Goal: Task Accomplishment & Management: Manage account settings

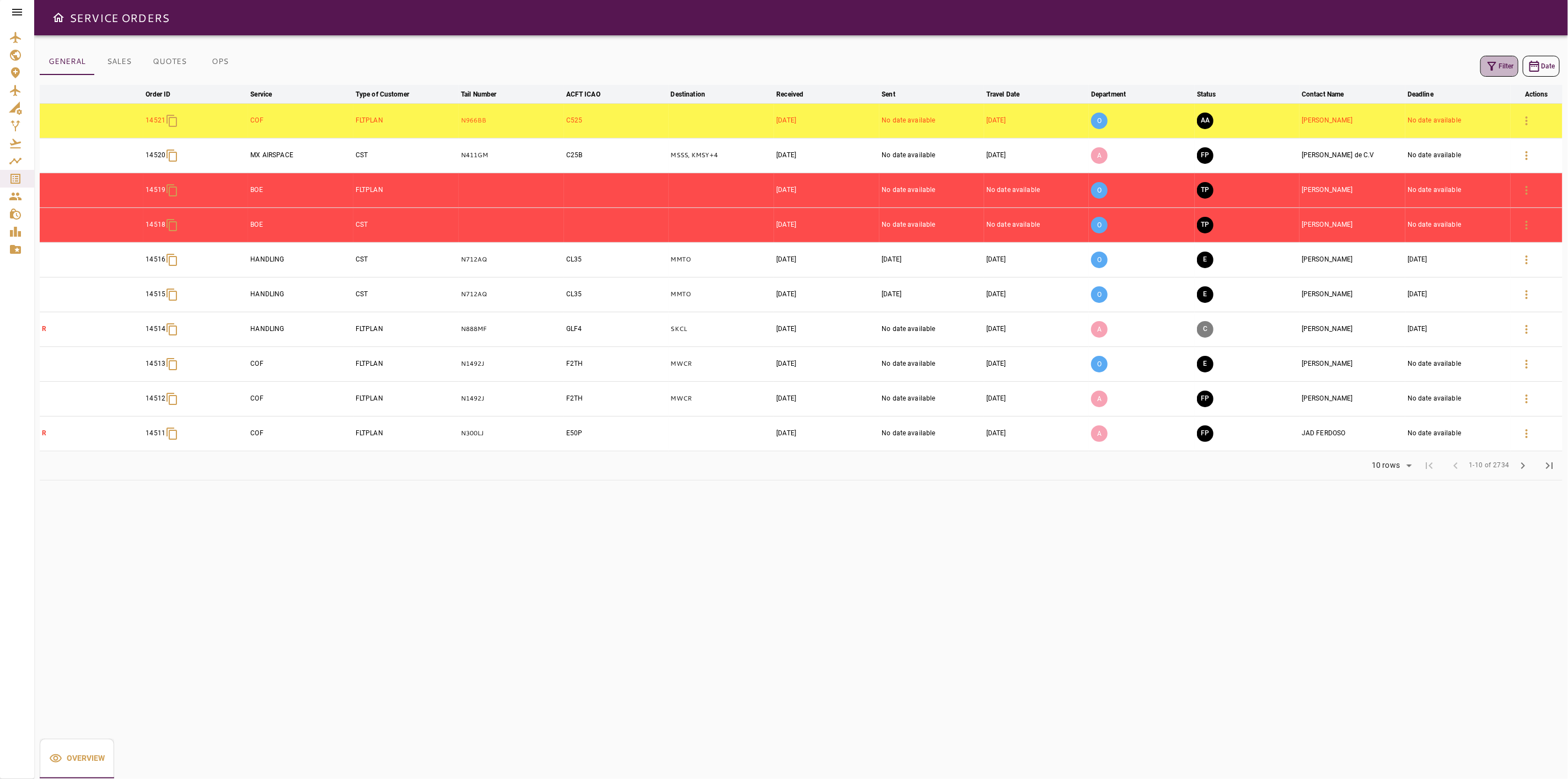
click at [1492, 66] on icon "button" at bounding box center [1492, 66] width 9 height 9
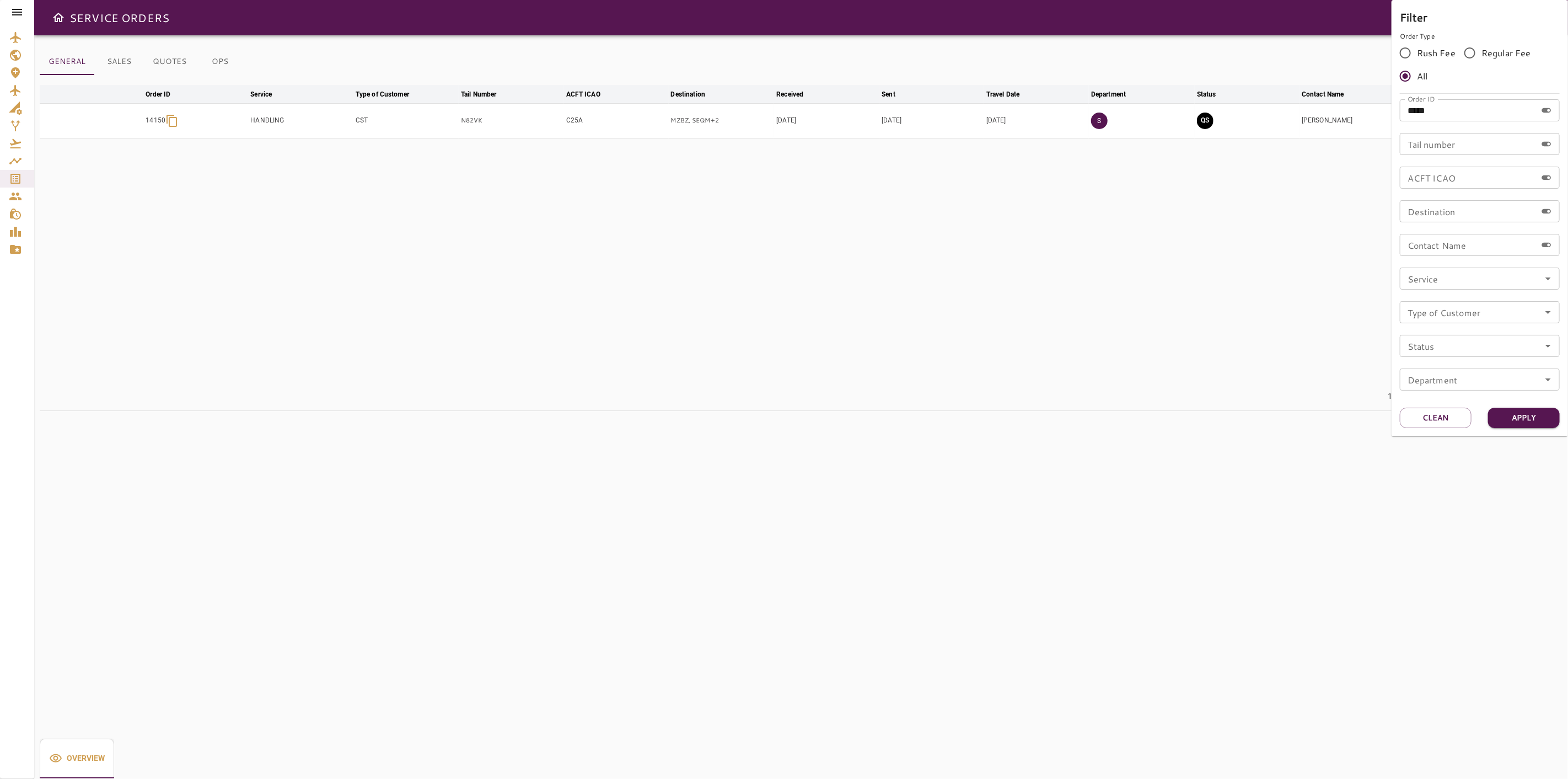
click at [1187, 164] on div at bounding box center [784, 389] width 1568 height 779
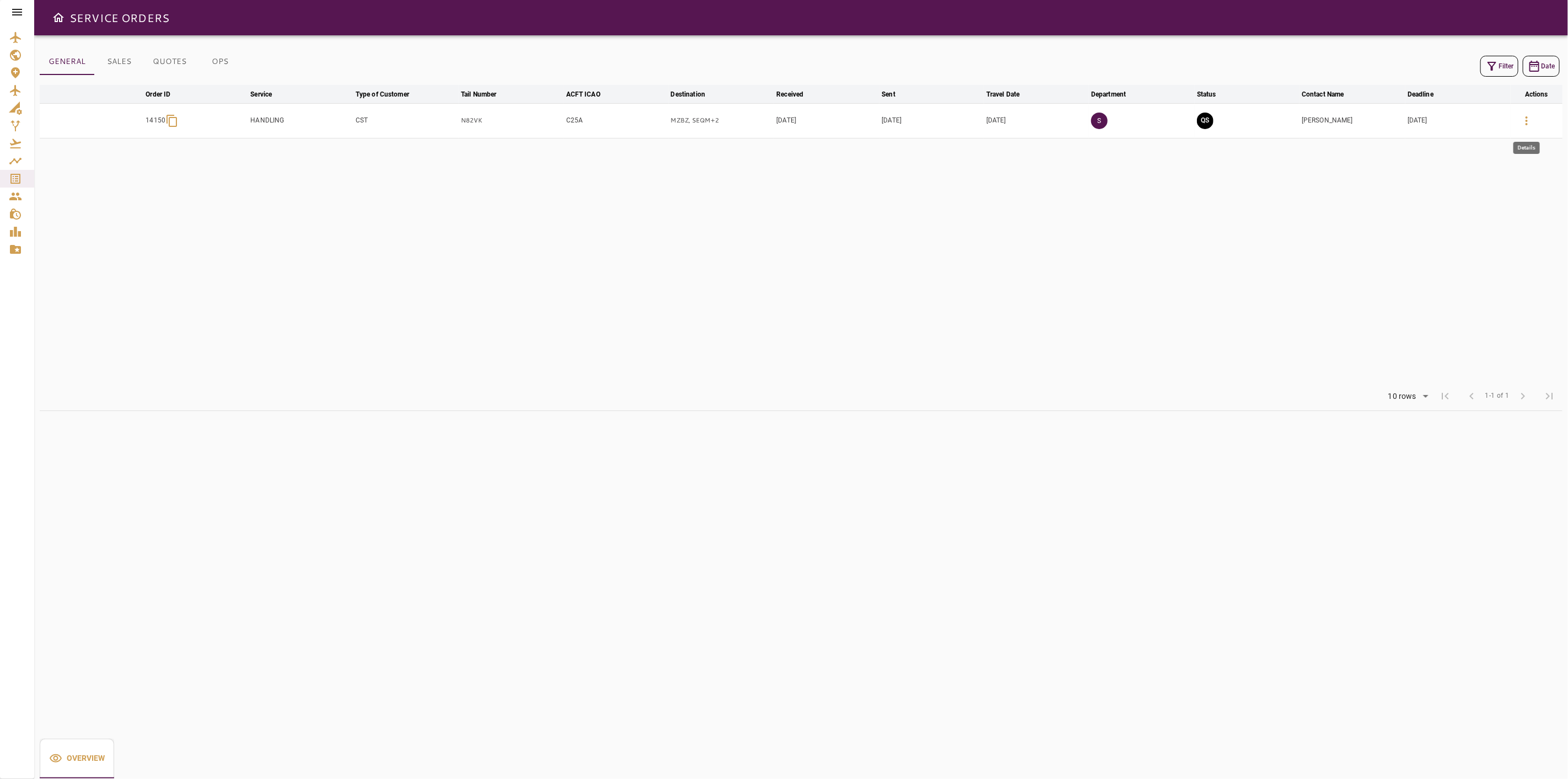
click at [1533, 119] on icon "button" at bounding box center [1527, 121] width 13 height 13
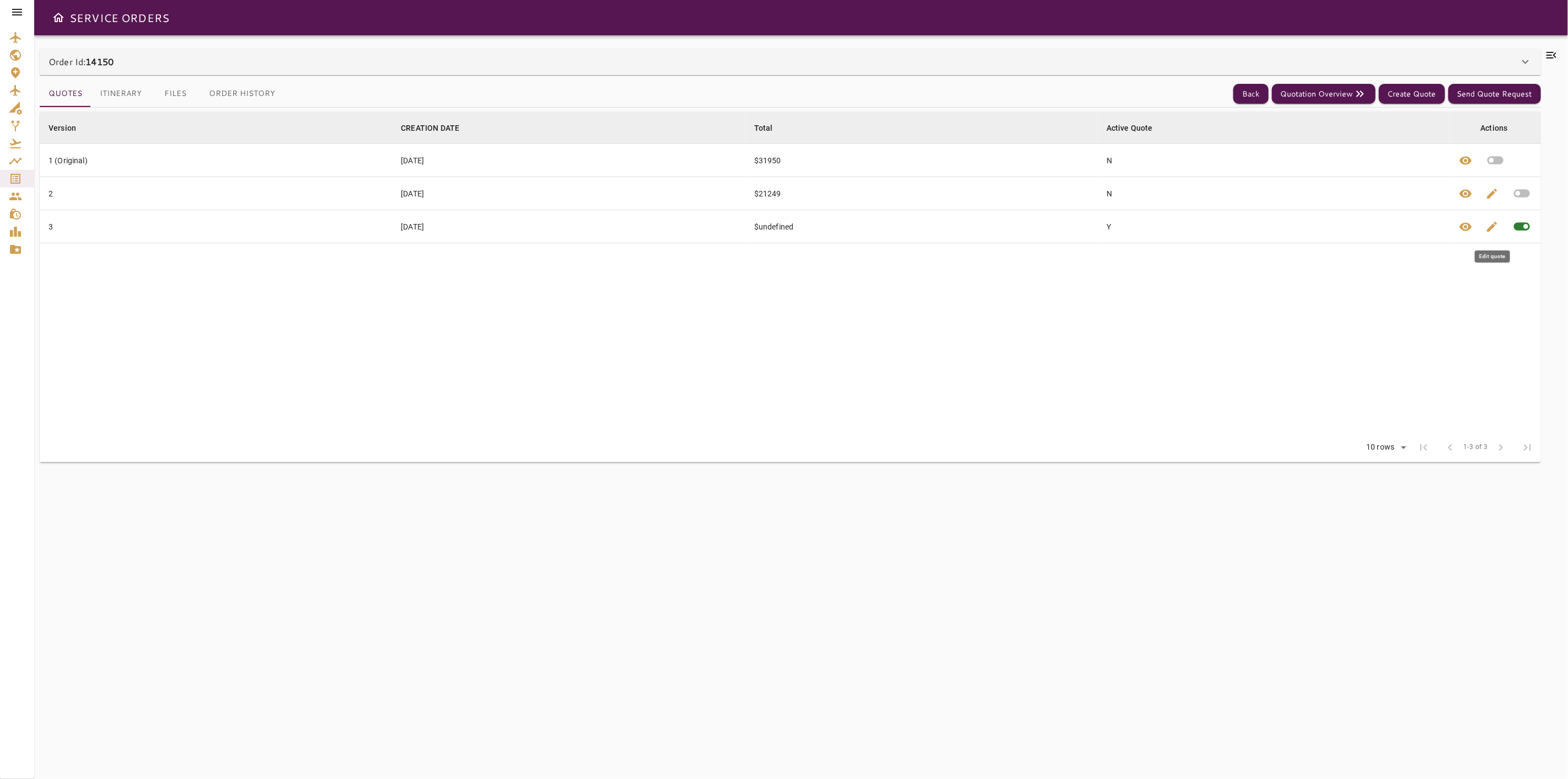
click at [1493, 226] on span "edit" at bounding box center [1493, 227] width 13 height 13
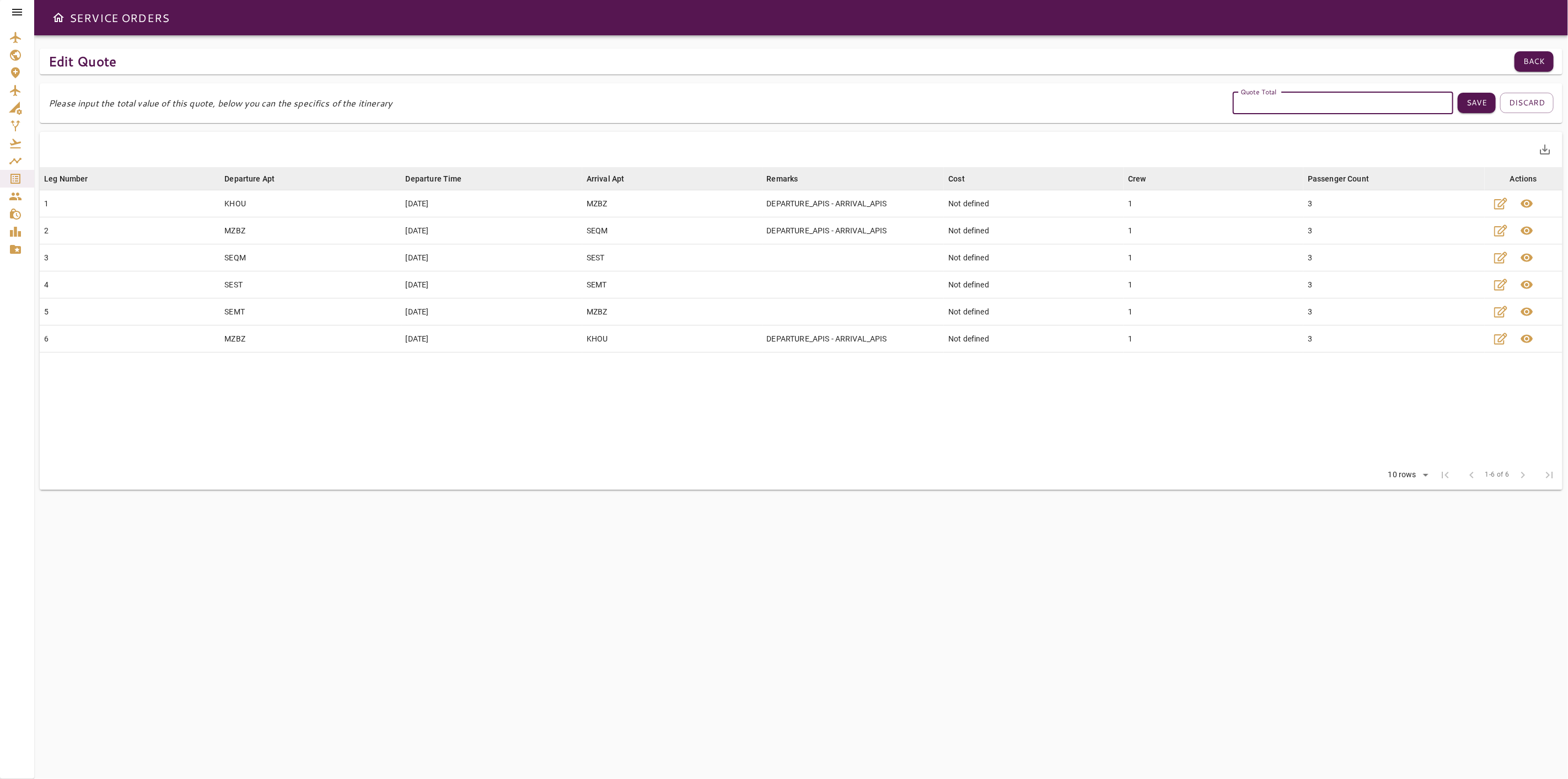
click at [1283, 102] on input "Quote Total" at bounding box center [1343, 103] width 220 height 22
type input "*****"
click at [1479, 98] on button "Save" at bounding box center [1477, 103] width 38 height 21
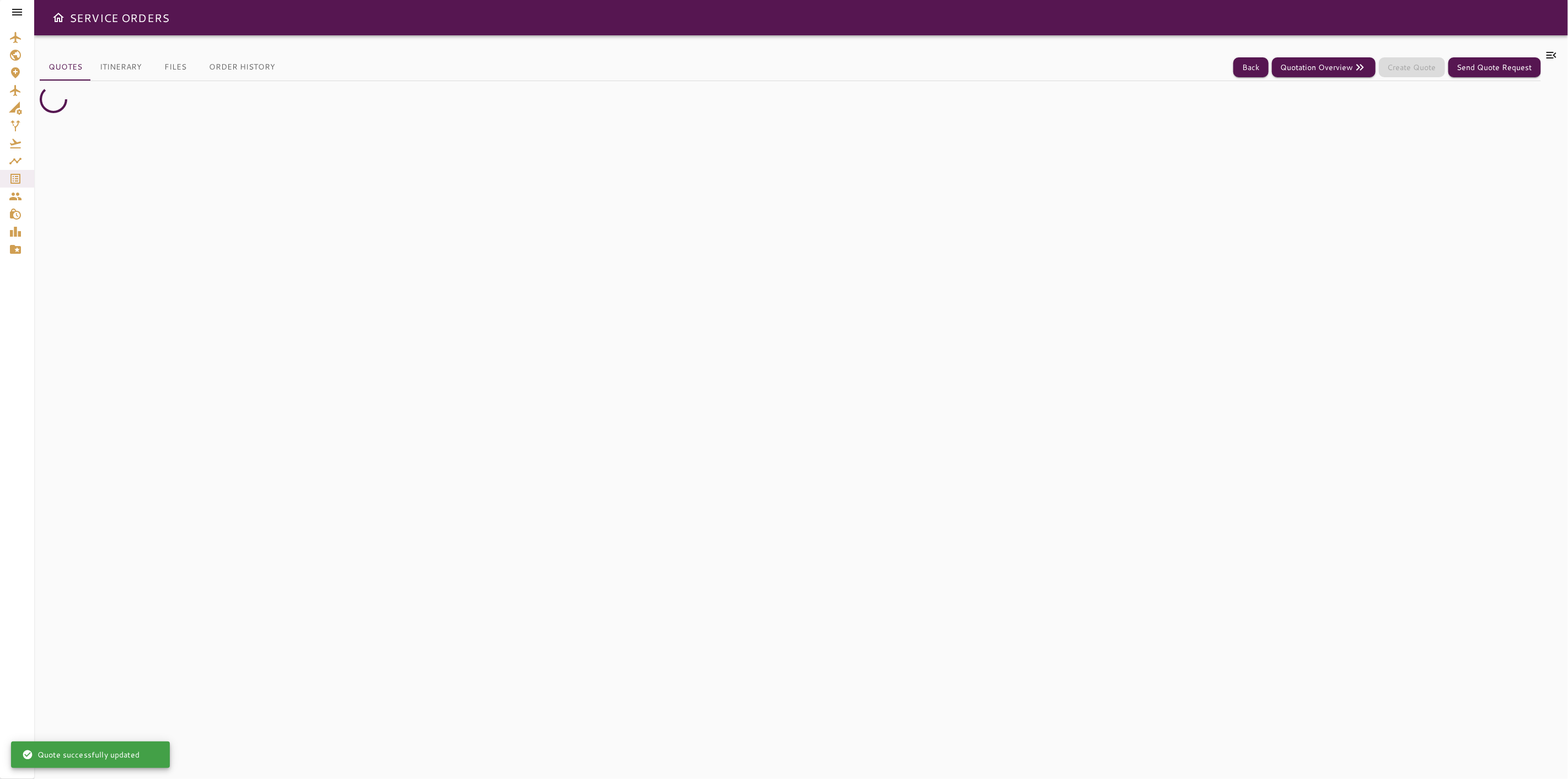
click at [1553, 54] on icon at bounding box center [1552, 55] width 10 height 7
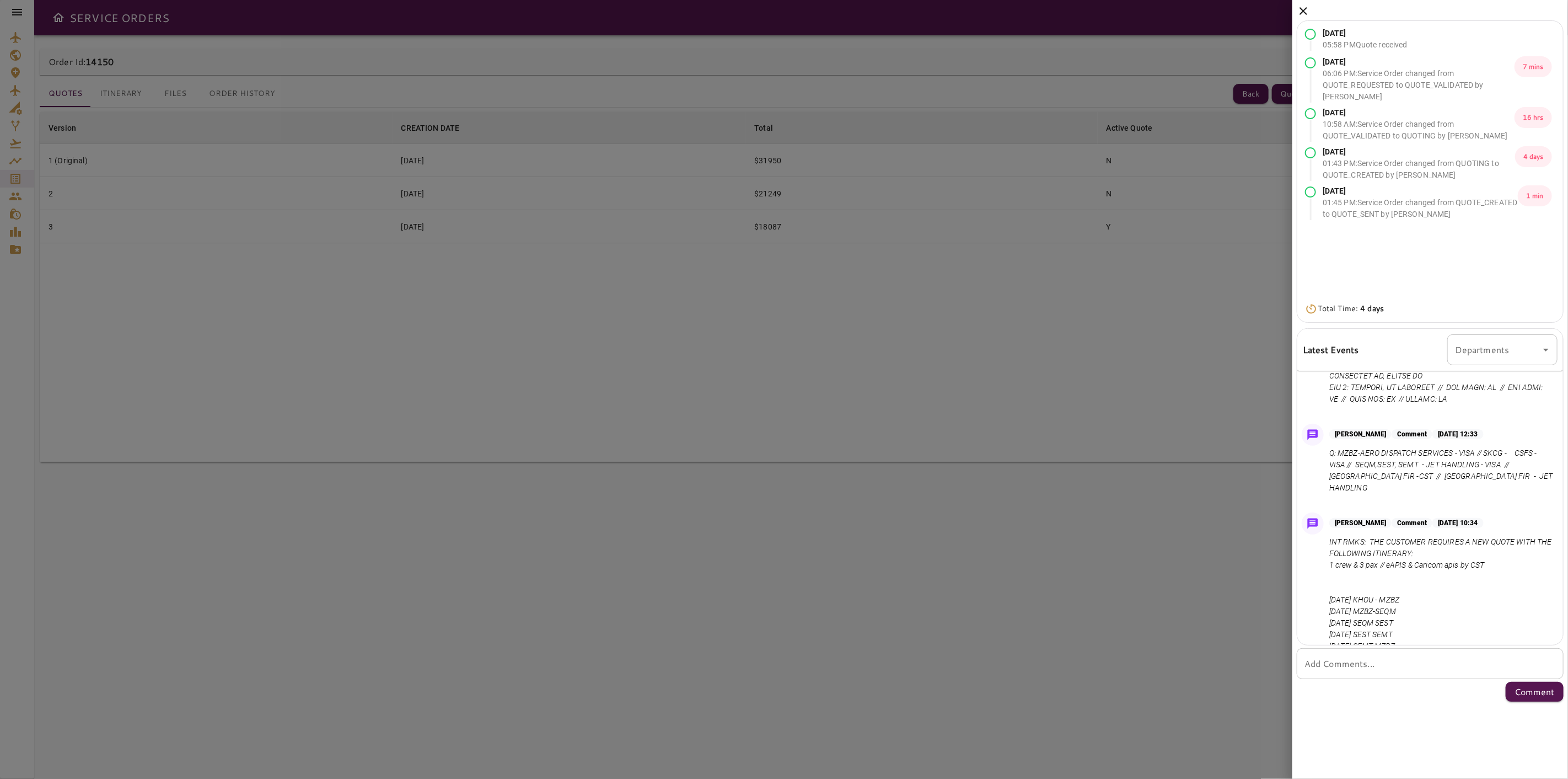
scroll to position [1232, 0]
drag, startPoint x: 1486, startPoint y: 535, endPoint x: 1330, endPoint y: 516, distance: 157.2
click at [1330, 498] on p "Q: MZBZ-AERO DISPATCH SERVICES - VISA // SKCG - CSFS - VISA // SEQM,SEST, SEMT …" at bounding box center [1441, 475] width 224 height 46
copy p "Q: MZBZ-AERO DISPATCH SERVICES - VISA // SKCG - CSFS - VISA // SEQM,SEST, SEMT …"
click at [1359, 666] on textarea "Add Comments..." at bounding box center [1430, 664] width 251 height 13
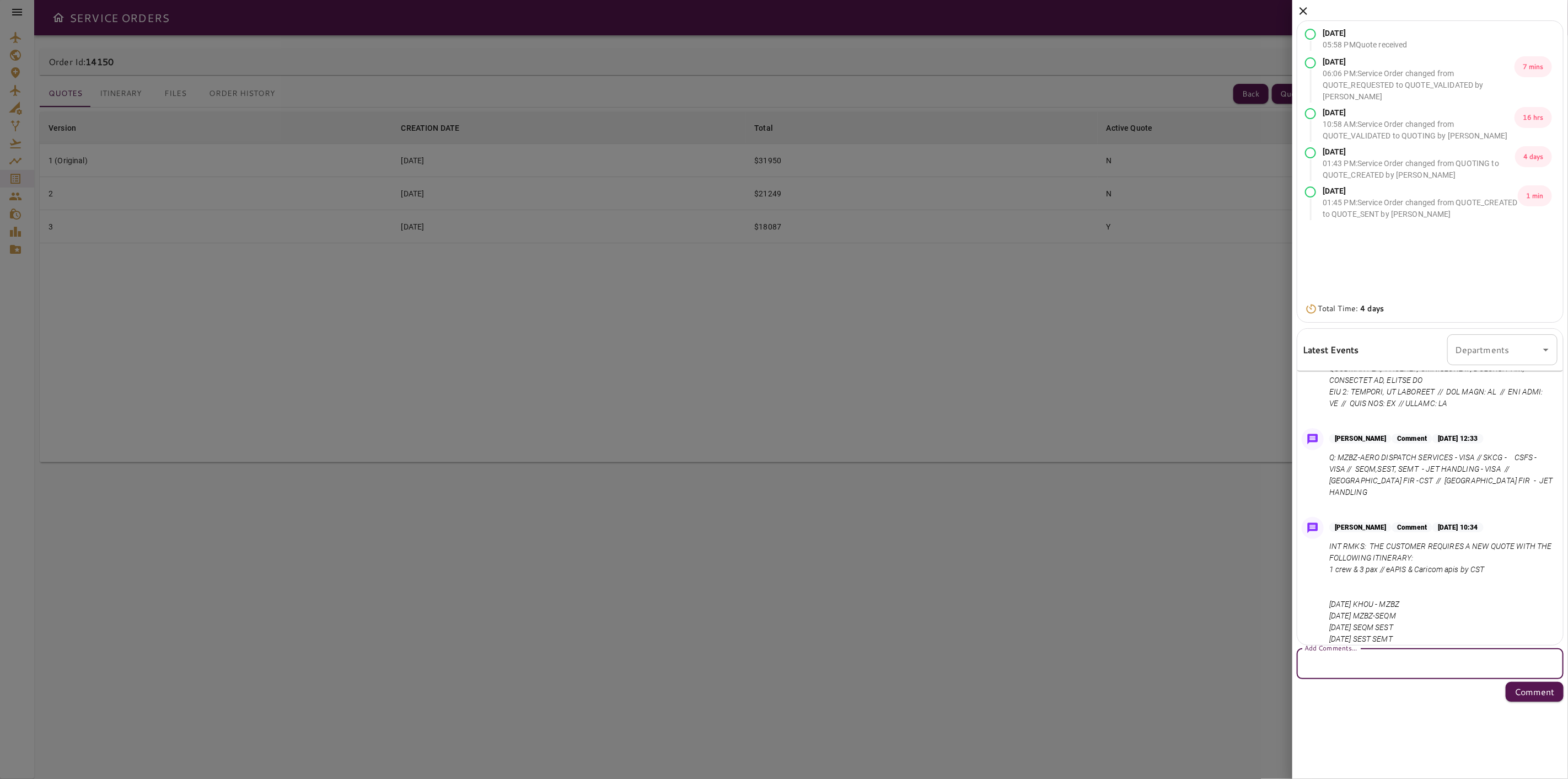
paste textarea "**********"
click at [1311, 666] on textarea "**********" at bounding box center [1430, 683] width 251 height 51
drag, startPoint x: 1519, startPoint y: 664, endPoint x: 1360, endPoint y: 681, distance: 159.9
click at [1360, 681] on textarea "**********" at bounding box center [1430, 683] width 251 height 51
type textarea "**********"
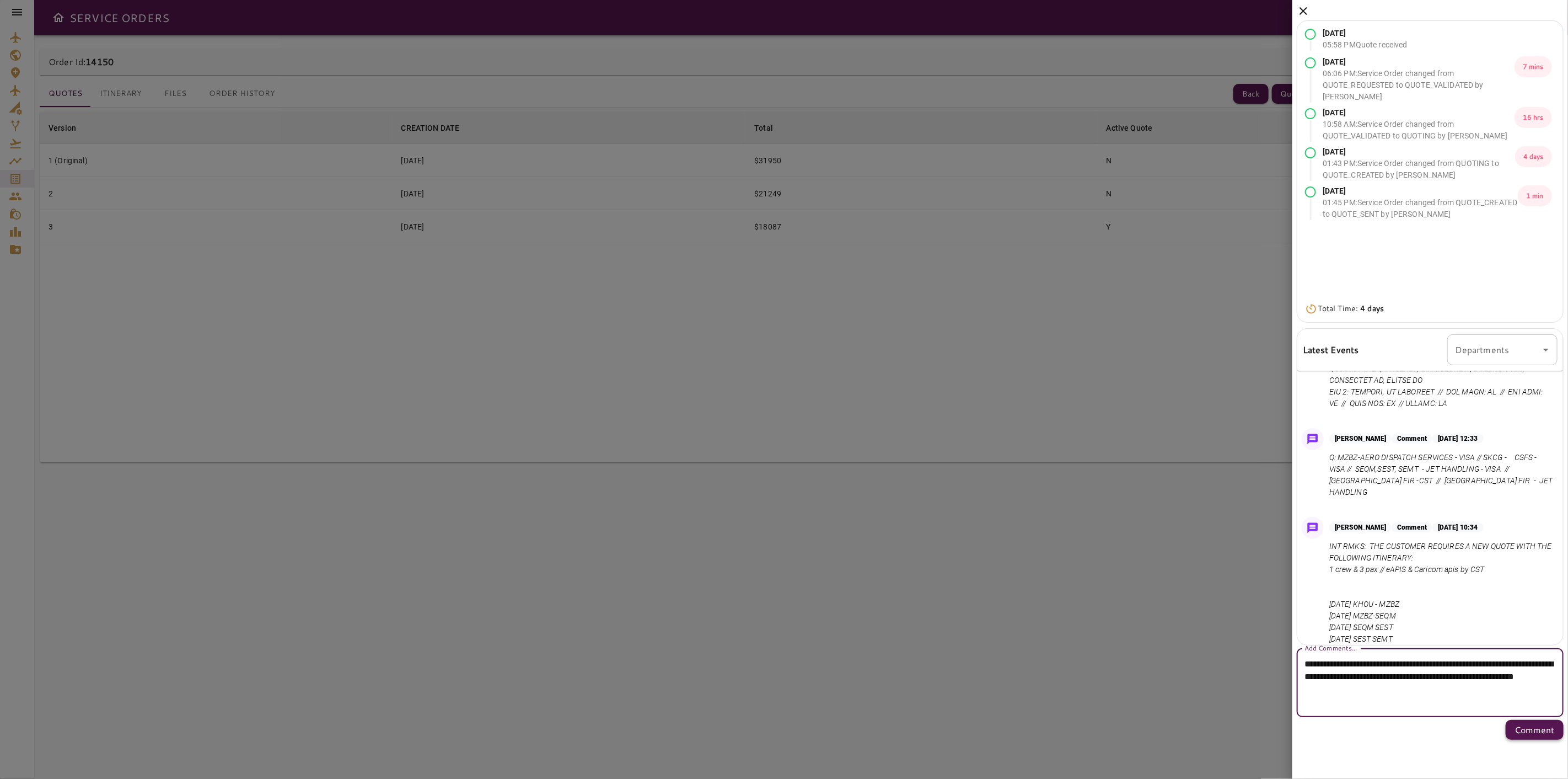
click at [1527, 731] on p "Comment" at bounding box center [1535, 730] width 40 height 13
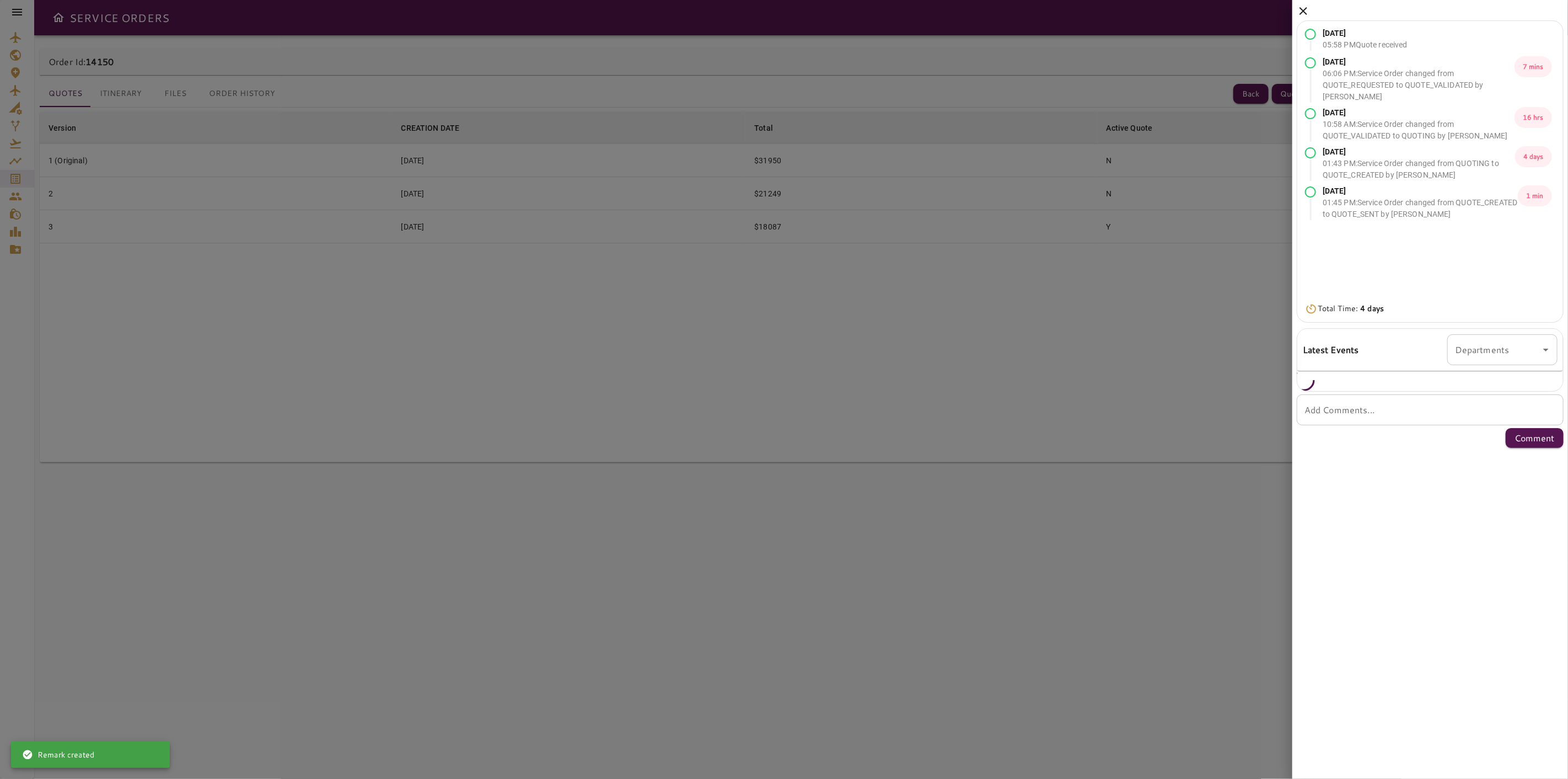
scroll to position [0, 0]
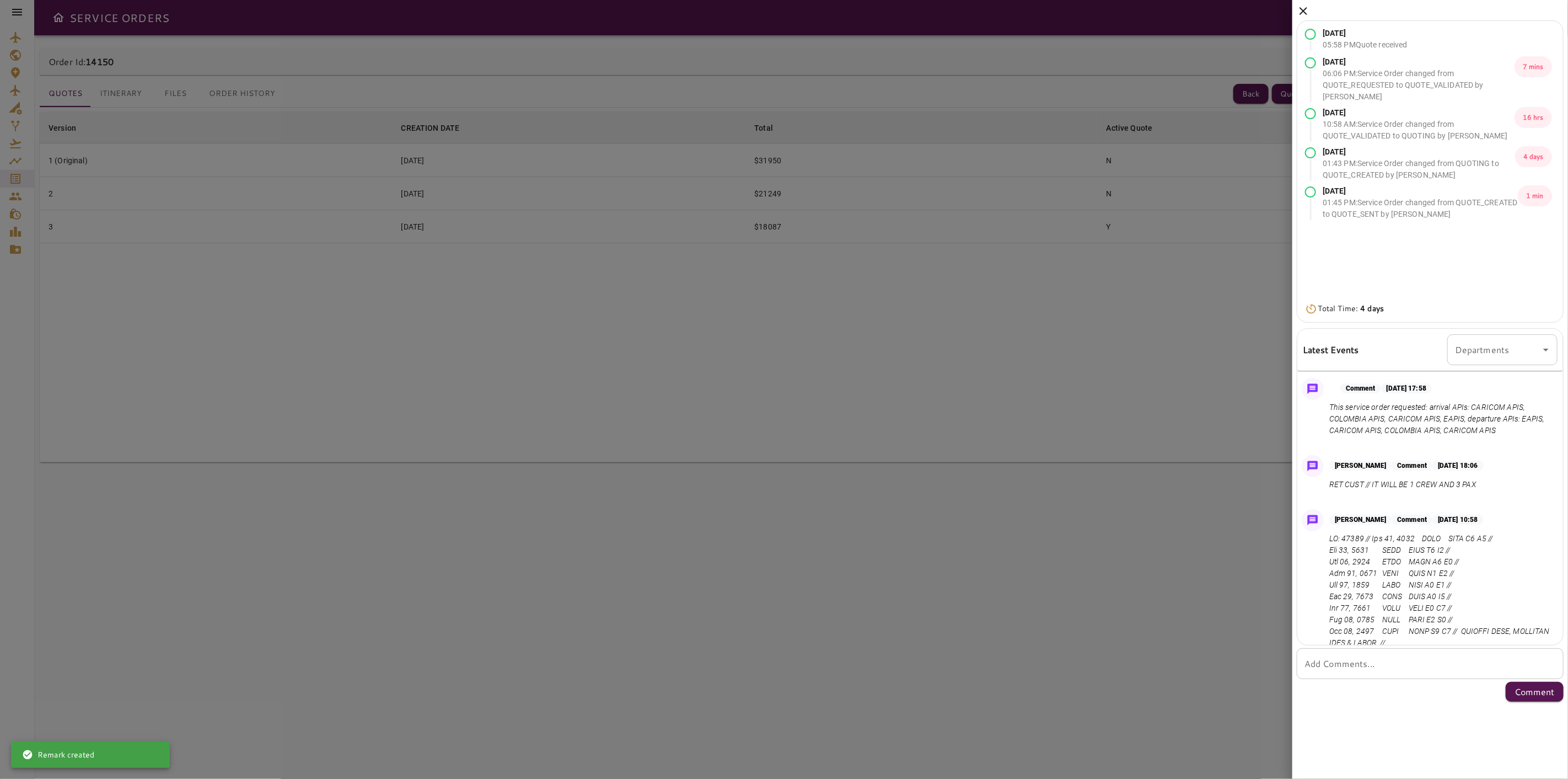
click at [1305, 15] on icon at bounding box center [1303, 11] width 13 height 13
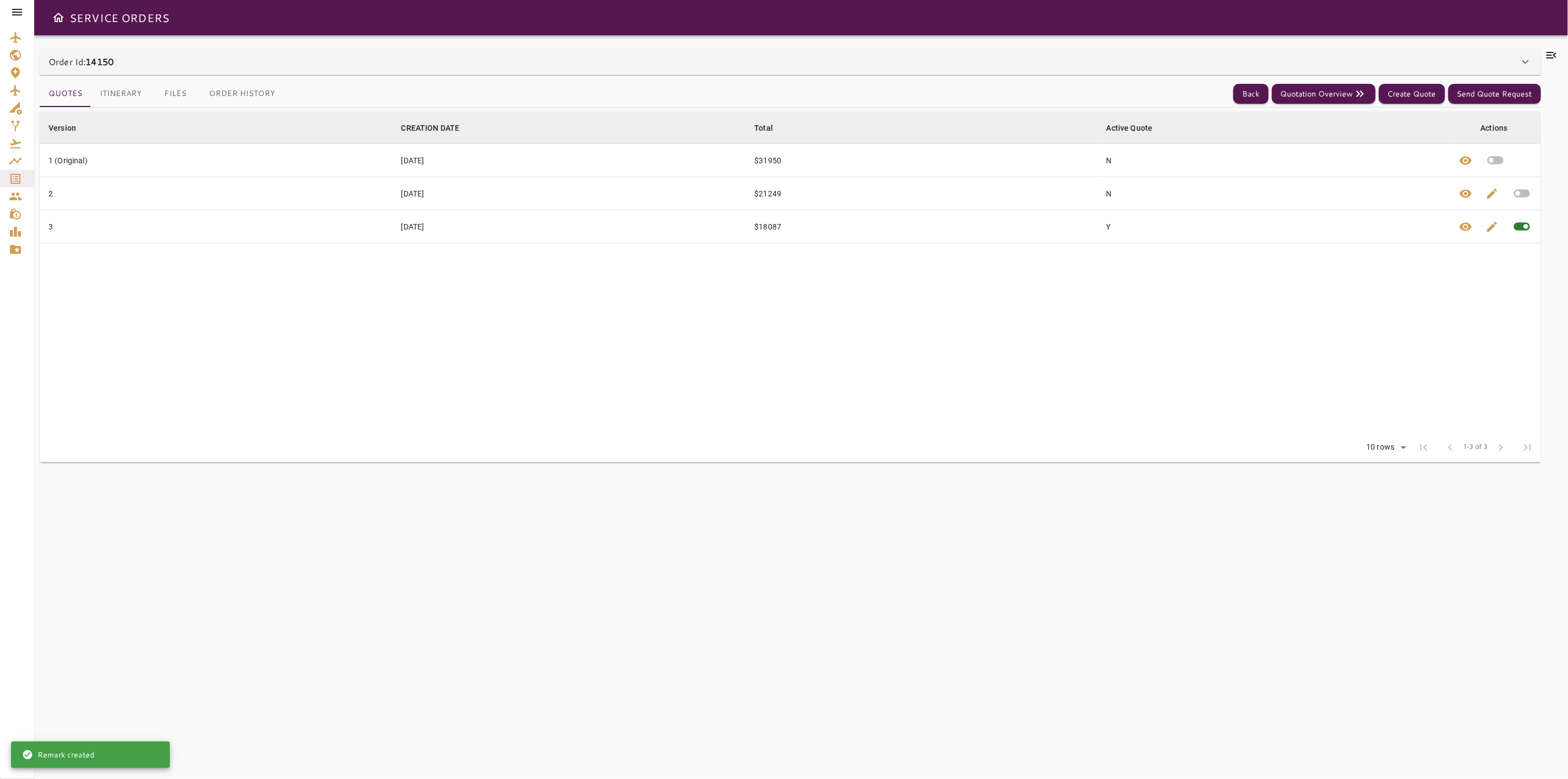
click at [127, 88] on button "Itinerary" at bounding box center [121, 93] width 60 height 26
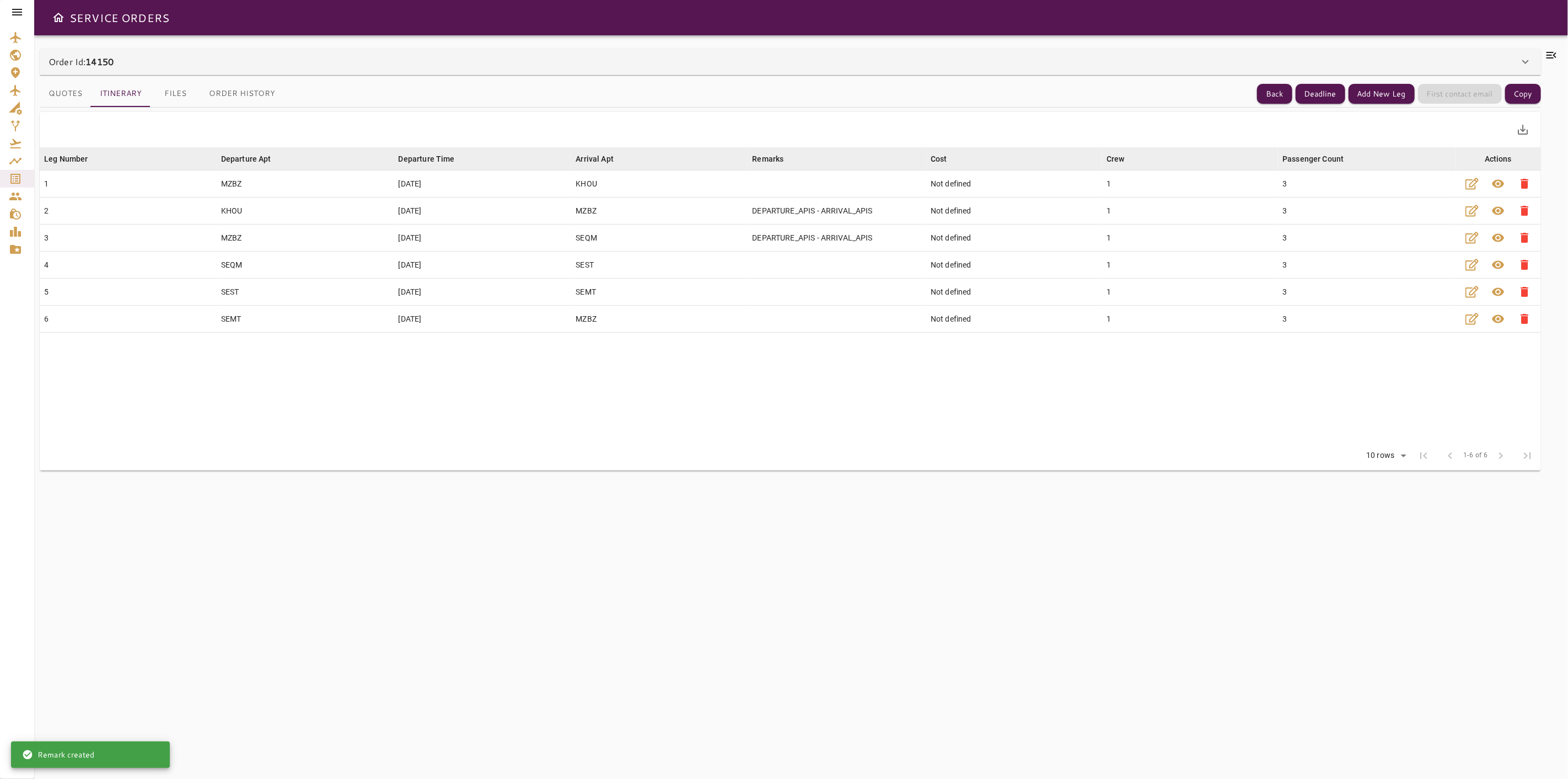
click at [192, 94] on button "Files" at bounding box center [175, 93] width 50 height 26
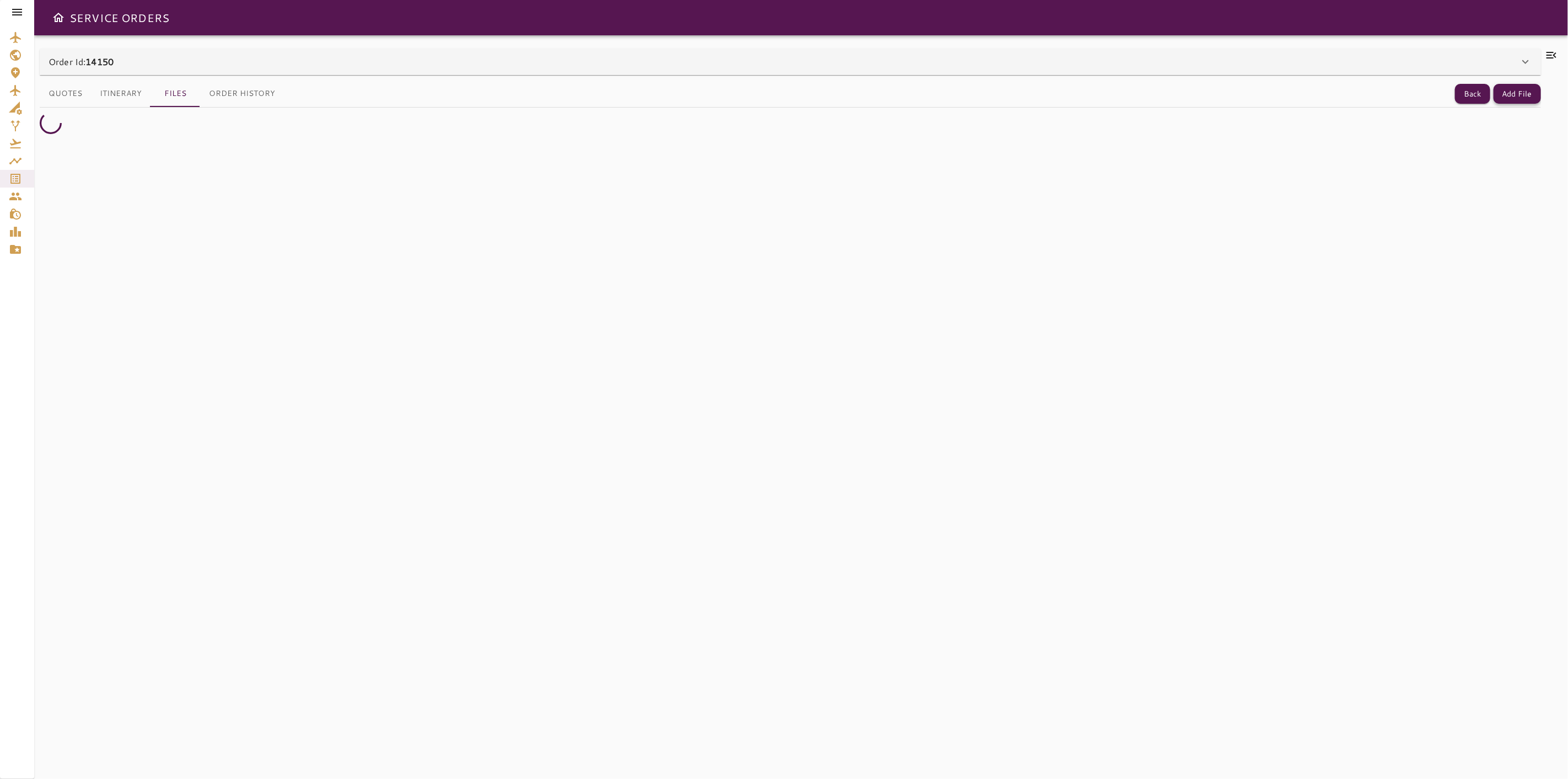
click at [1516, 92] on button "Add File" at bounding box center [1517, 94] width 47 height 21
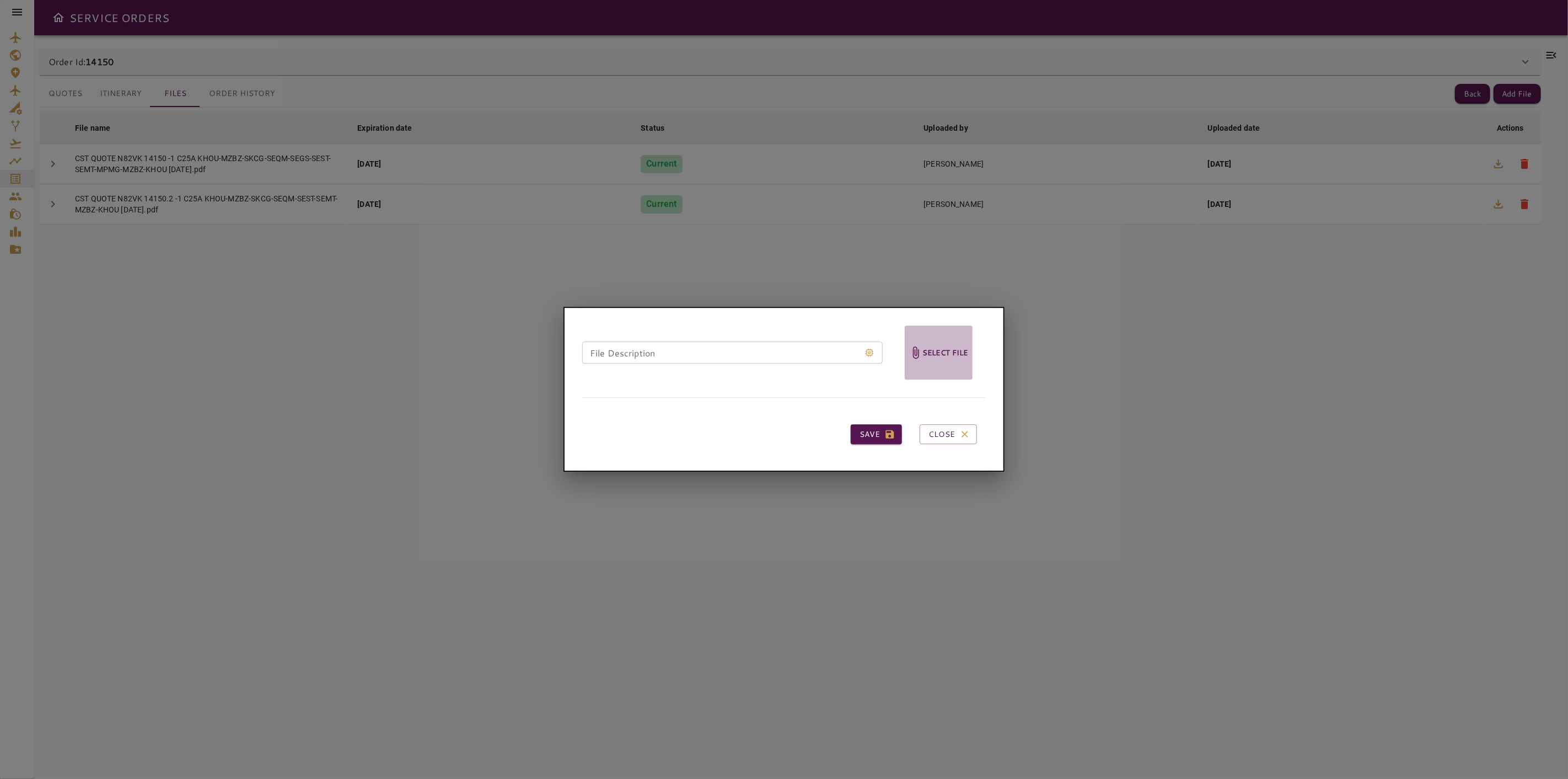
click at [943, 353] on h6 "Select file" at bounding box center [945, 353] width 46 height 13
click at [0, 0] on input "Select file" at bounding box center [0, 0] width 0 height 0
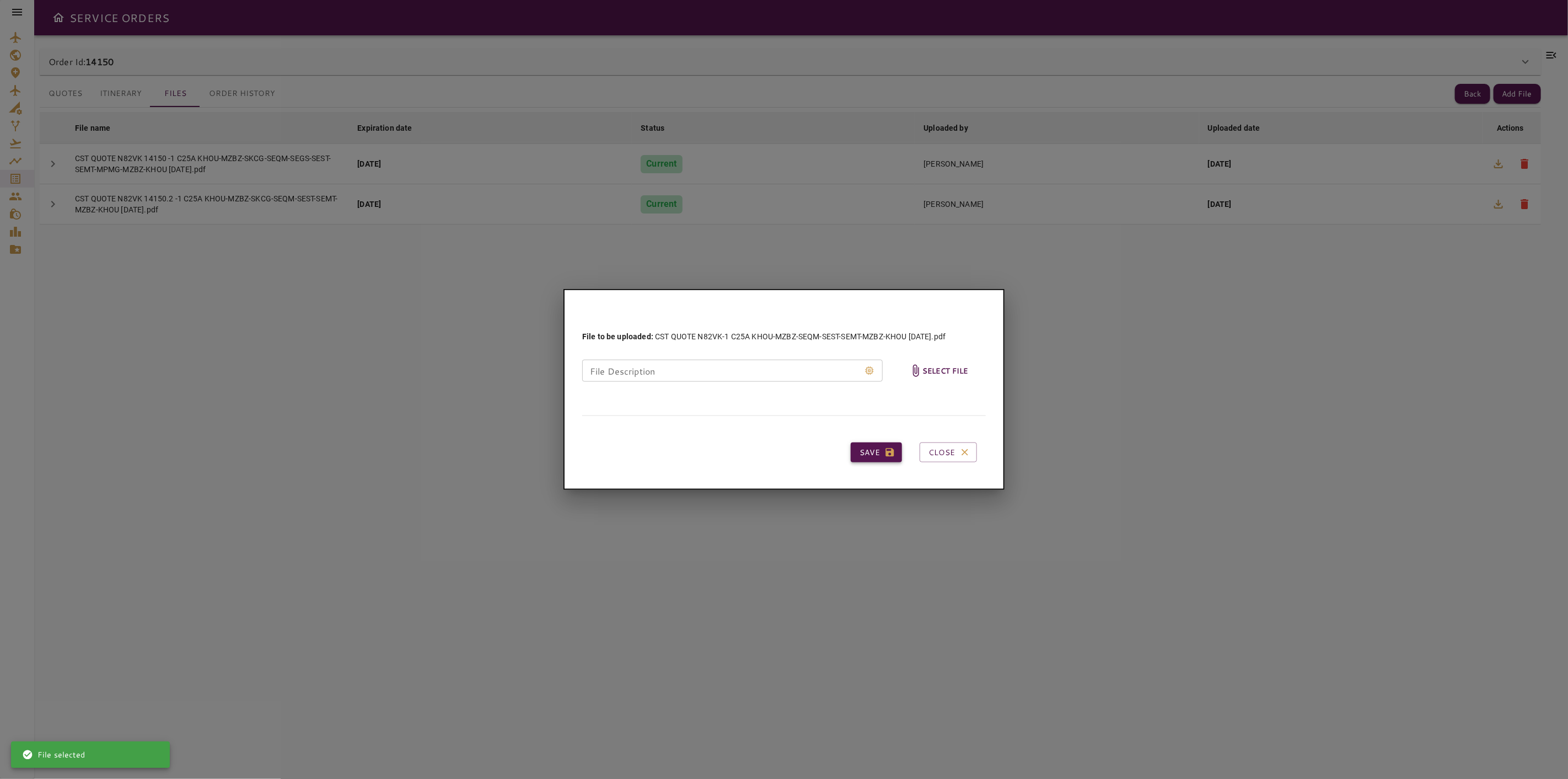
click at [884, 454] on button "Save" at bounding box center [877, 453] width 51 height 21
